Goal: Transaction & Acquisition: Obtain resource

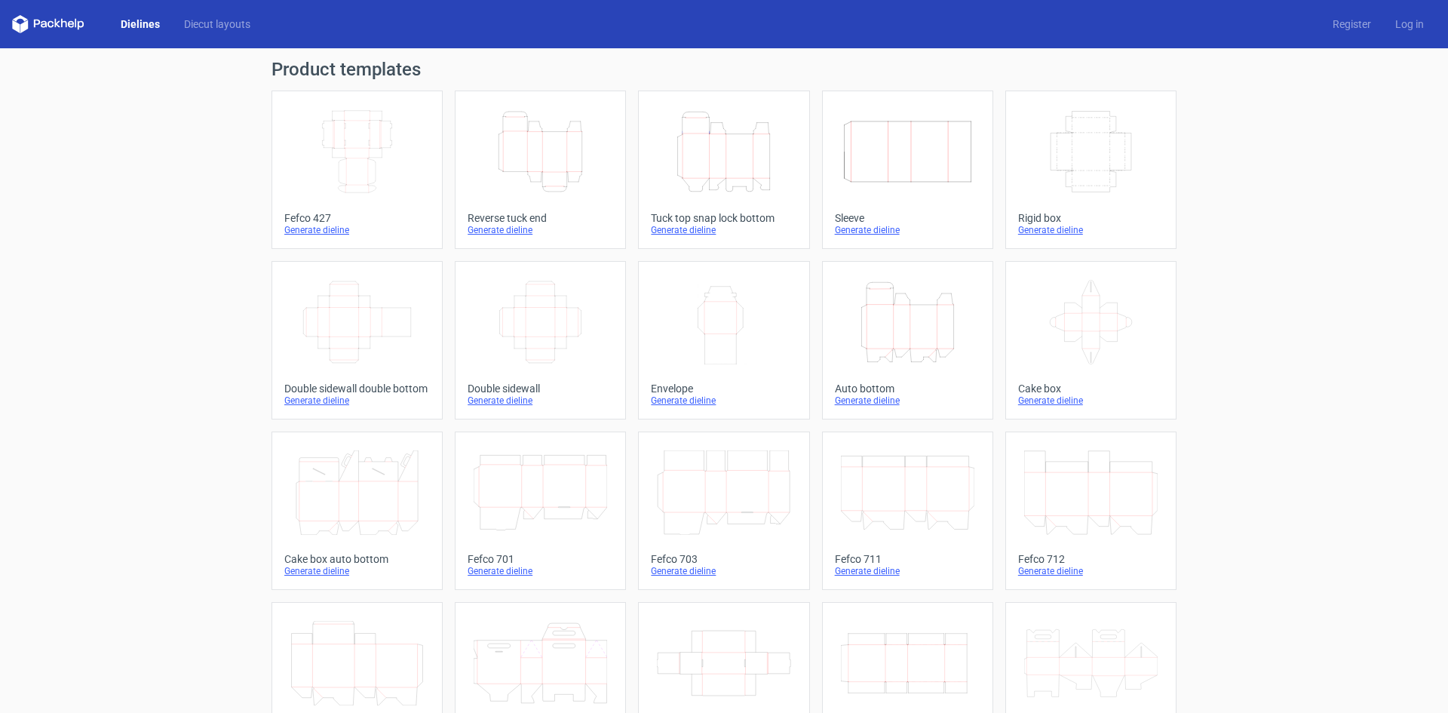
click at [532, 156] on icon "Height Depth Width" at bounding box center [540, 151] width 133 height 84
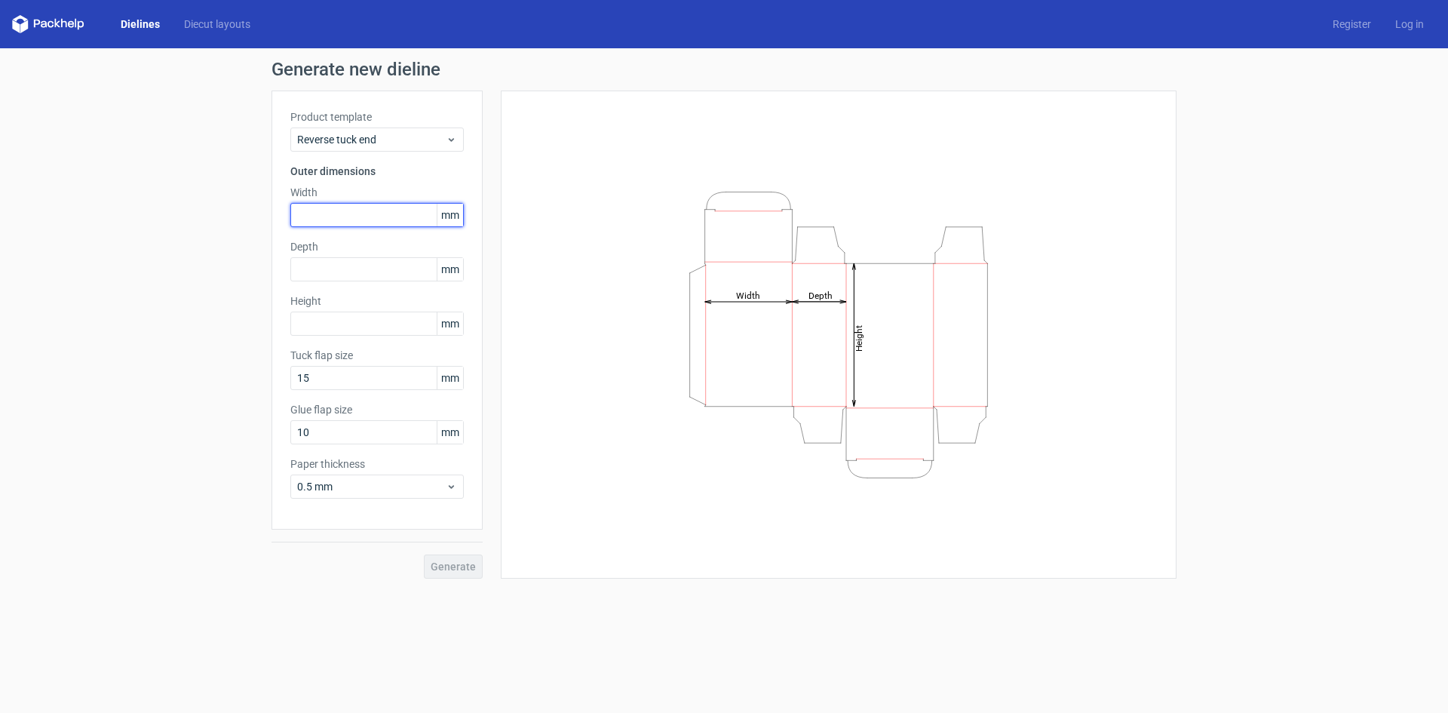
drag, startPoint x: 327, startPoint y: 216, endPoint x: 353, endPoint y: 214, distance: 26.5
click at [334, 214] on input "text" at bounding box center [376, 215] width 173 height 24
type input "104"
type input "43"
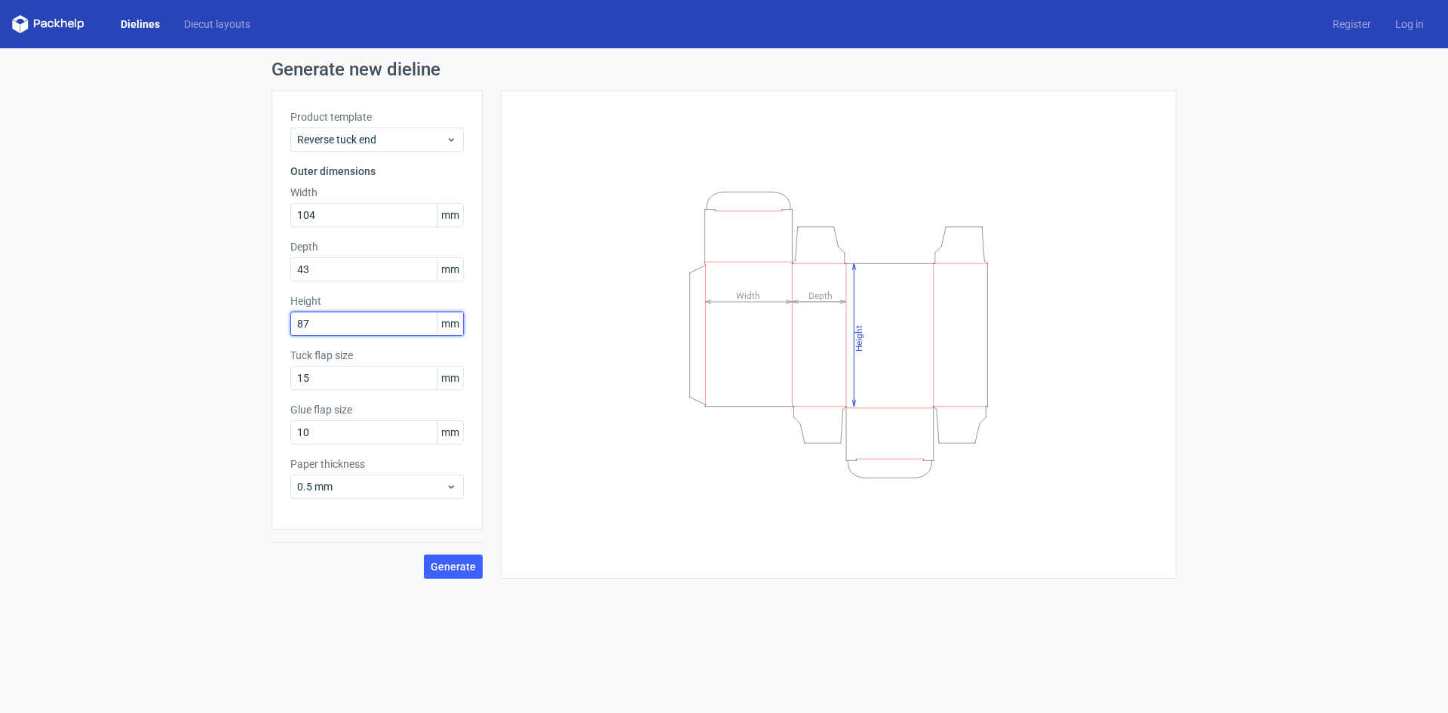
type input "87"
click at [452, 569] on span "Generate" at bounding box center [453, 566] width 45 height 11
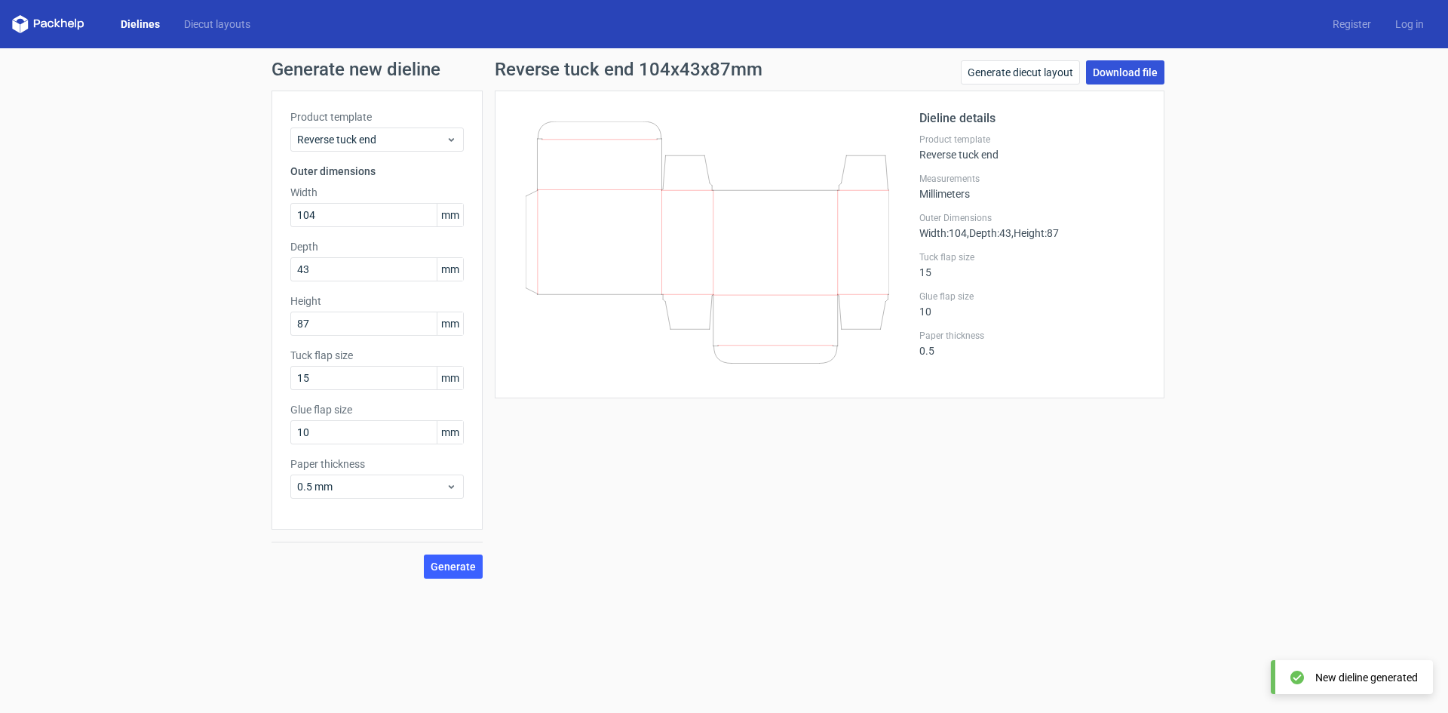
click at [1127, 72] on link "Download file" at bounding box center [1125, 72] width 78 height 24
